Goal: Find contact information: Obtain details needed to contact an individual or organization

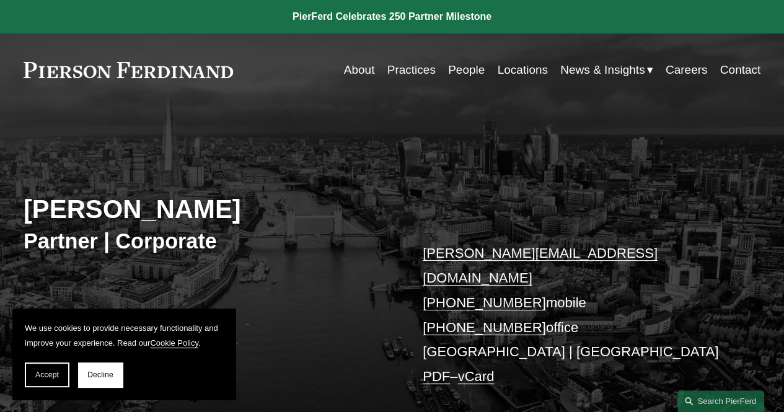
click at [464, 69] on link "People" at bounding box center [466, 70] width 37 height 24
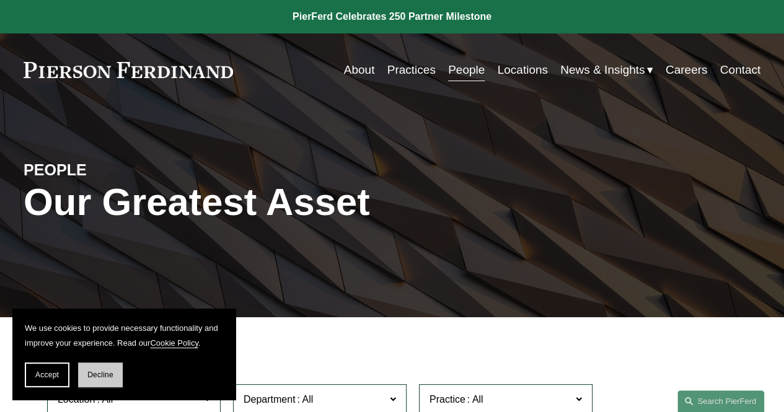
click at [106, 375] on span "Decline" at bounding box center [100, 375] width 26 height 9
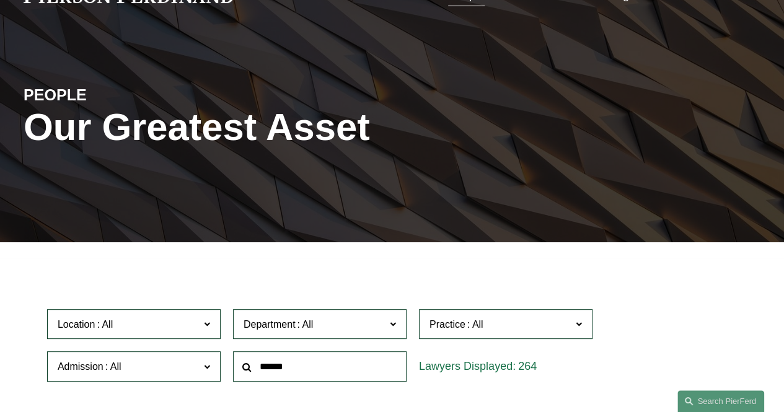
scroll to position [73, 0]
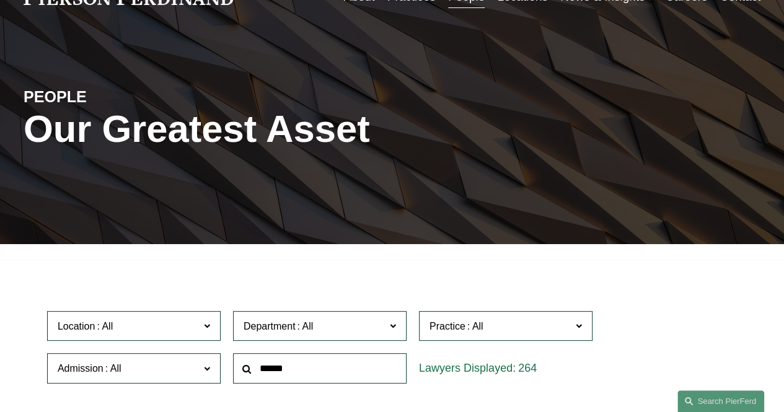
click at [187, 327] on span "Location" at bounding box center [129, 326] width 142 height 17
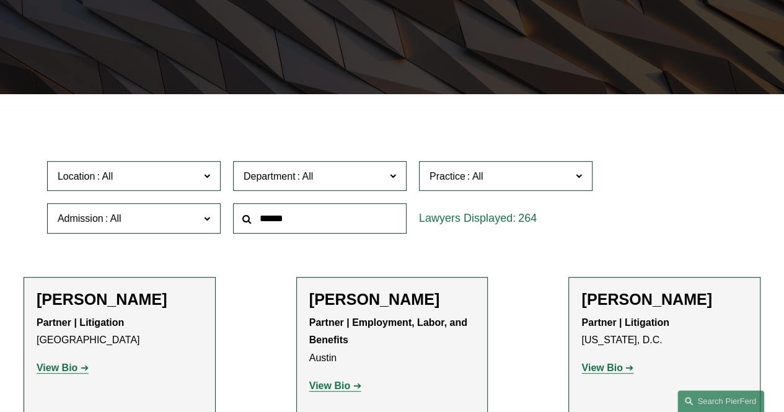
scroll to position [345, 0]
click at [0, 0] on link "London" at bounding box center [0, 0] width 0 height 0
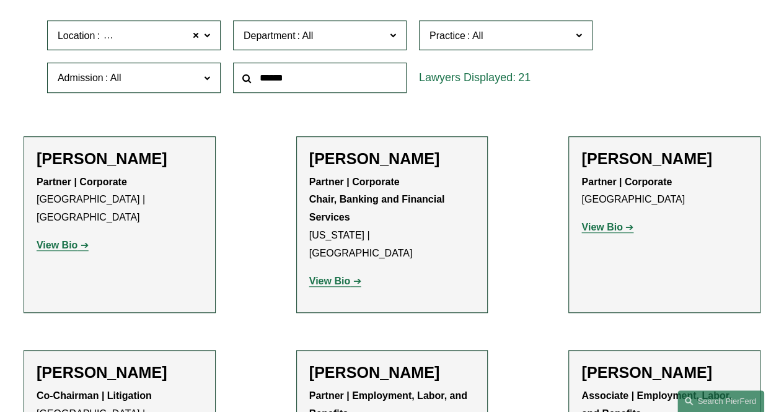
scroll to position [363, 0]
click at [64, 241] on strong "View Bio" at bounding box center [57, 246] width 41 height 11
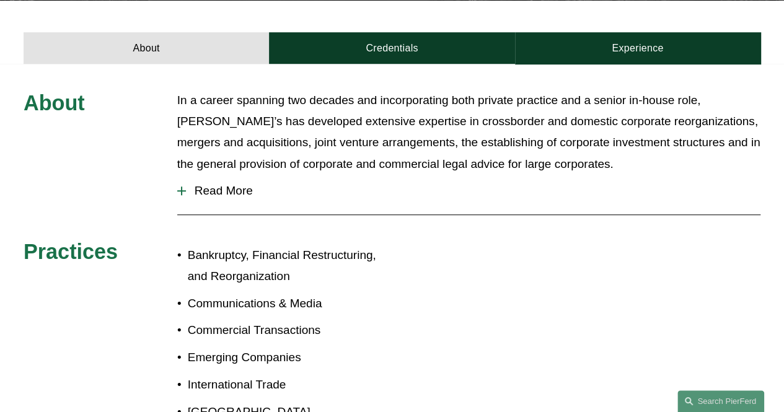
scroll to position [419, 0]
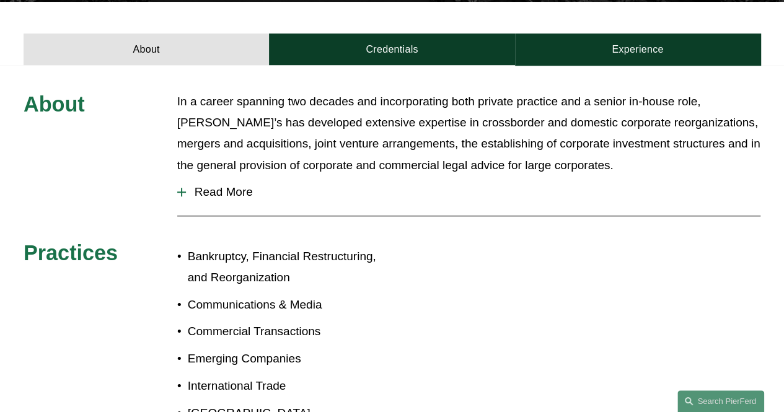
click at [221, 176] on button "Read More" at bounding box center [469, 192] width 584 height 32
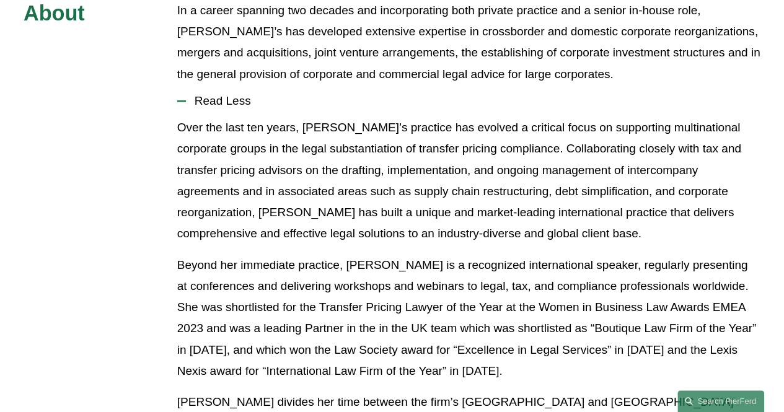
scroll to position [505, 0]
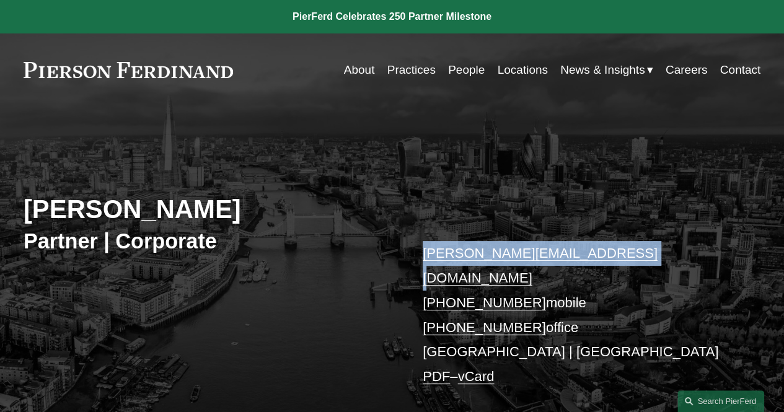
drag, startPoint x: 638, startPoint y: 256, endPoint x: 394, endPoint y: 255, distance: 244.3
click at [394, 255] on div "Leiza Bladd-Symms Partner | Corporate leiza.bladdsymms@pierferd.com +44 79 1962…" at bounding box center [392, 275] width 784 height 290
copy div "[PERSON_NAME][EMAIL_ADDRESS][DOMAIN_NAME]"
